Goal: Transaction & Acquisition: Purchase product/service

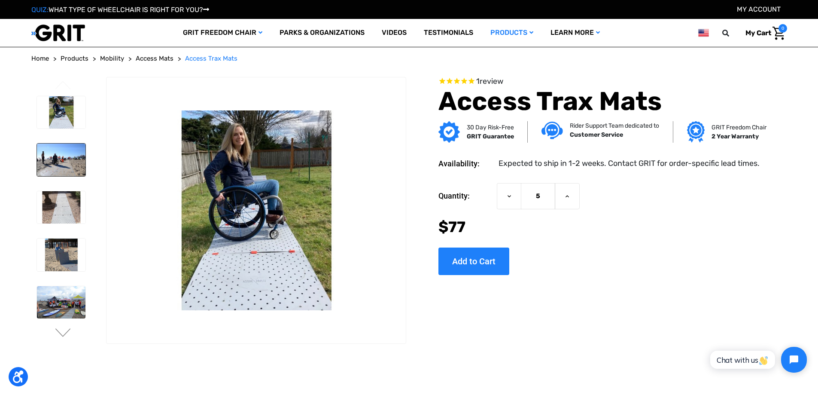
click at [66, 167] on img at bounding box center [61, 159] width 49 height 33
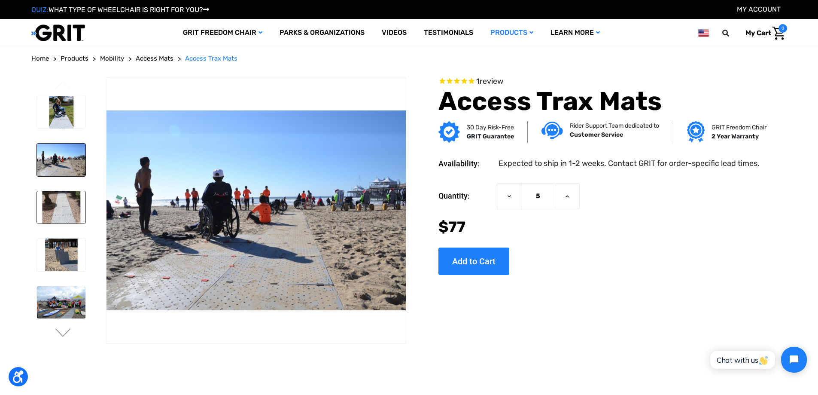
click at [76, 217] on img at bounding box center [61, 207] width 49 height 33
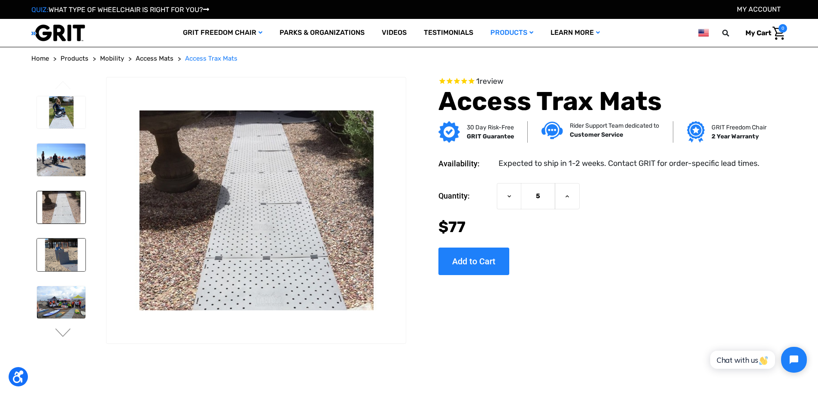
click at [67, 259] on img at bounding box center [61, 254] width 49 height 33
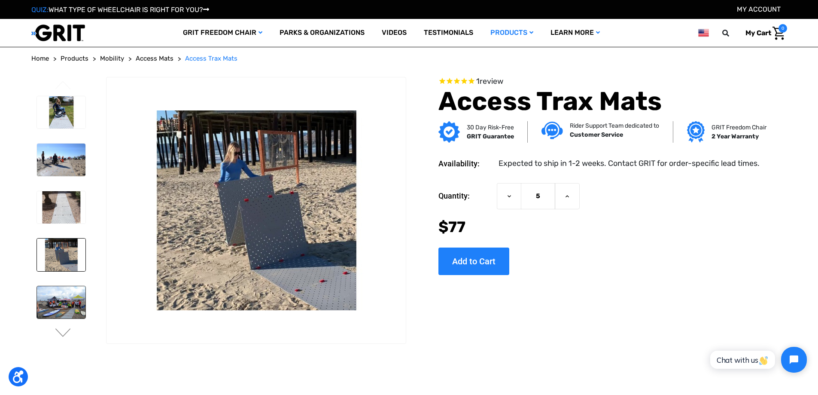
click at [63, 305] on img at bounding box center [61, 302] width 49 height 33
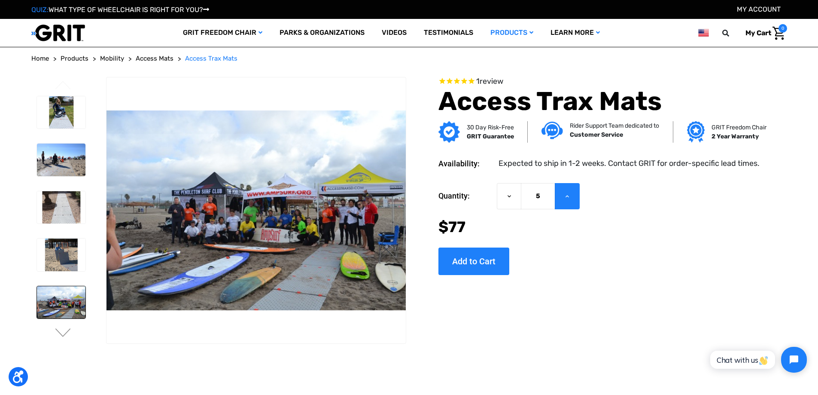
click at [570, 200] on button "Increase Quantity of Access Trax Mats" at bounding box center [567, 196] width 25 height 26
click at [511, 197] on icon at bounding box center [509, 196] width 7 height 7
type input "5"
click at [470, 257] on input "Add to Cart" at bounding box center [473, 260] width 71 height 27
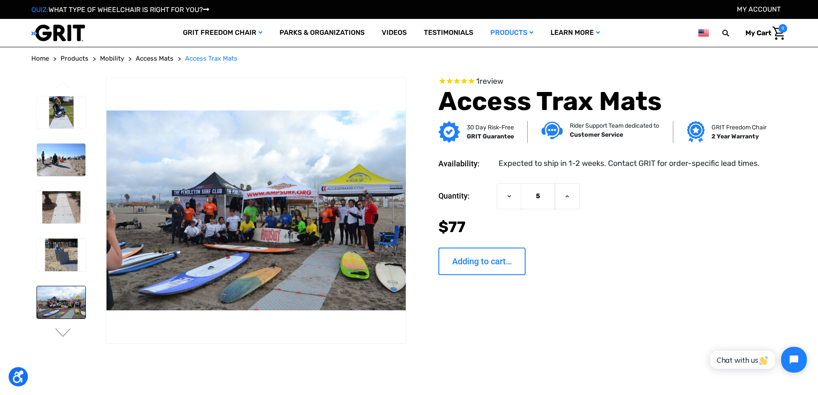
type input "Add to Cart"
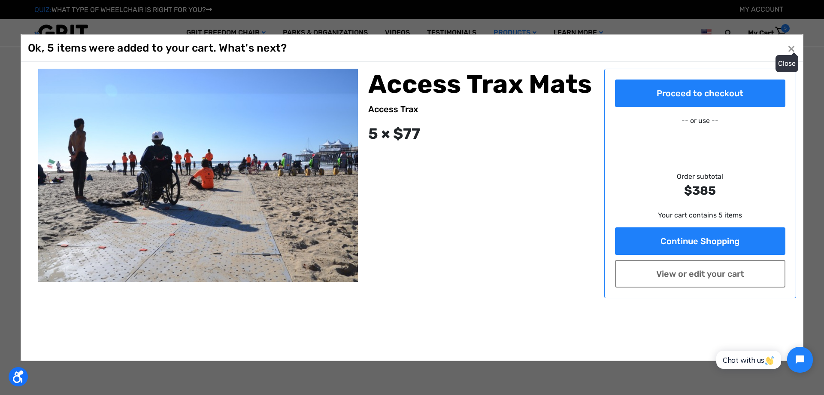
click at [793, 49] on button "Close ×" at bounding box center [792, 48] width 14 height 14
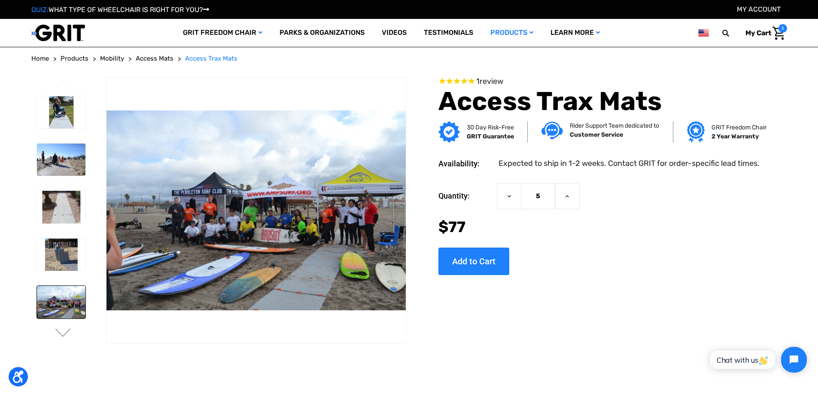
click at [73, 30] on img at bounding box center [58, 33] width 54 height 18
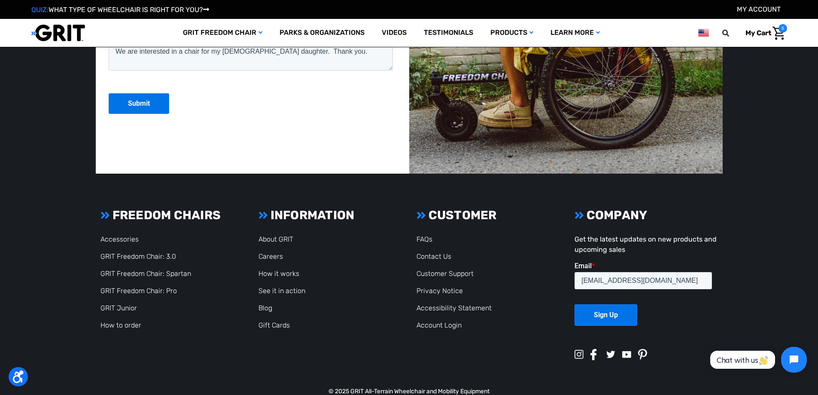
scroll to position [2355, 0]
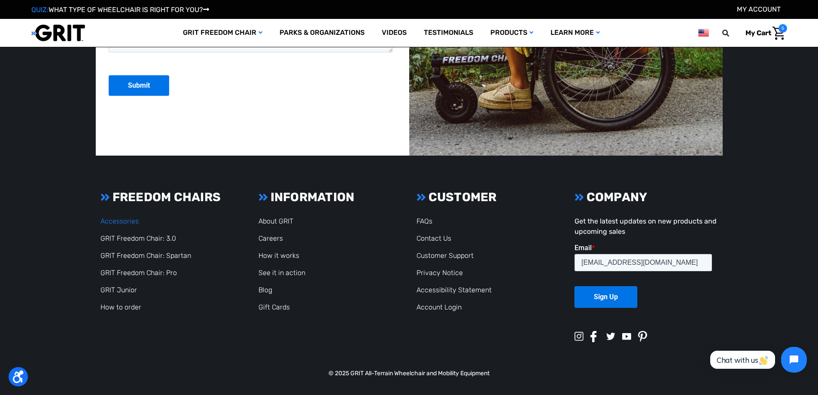
click at [121, 222] on link "Accessories" at bounding box center [119, 221] width 38 height 8
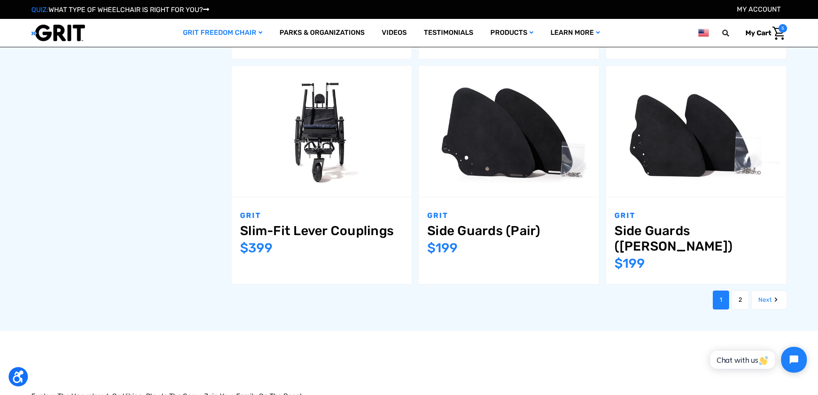
scroll to position [1041, 0]
